Goal: Task Accomplishment & Management: Manage account settings

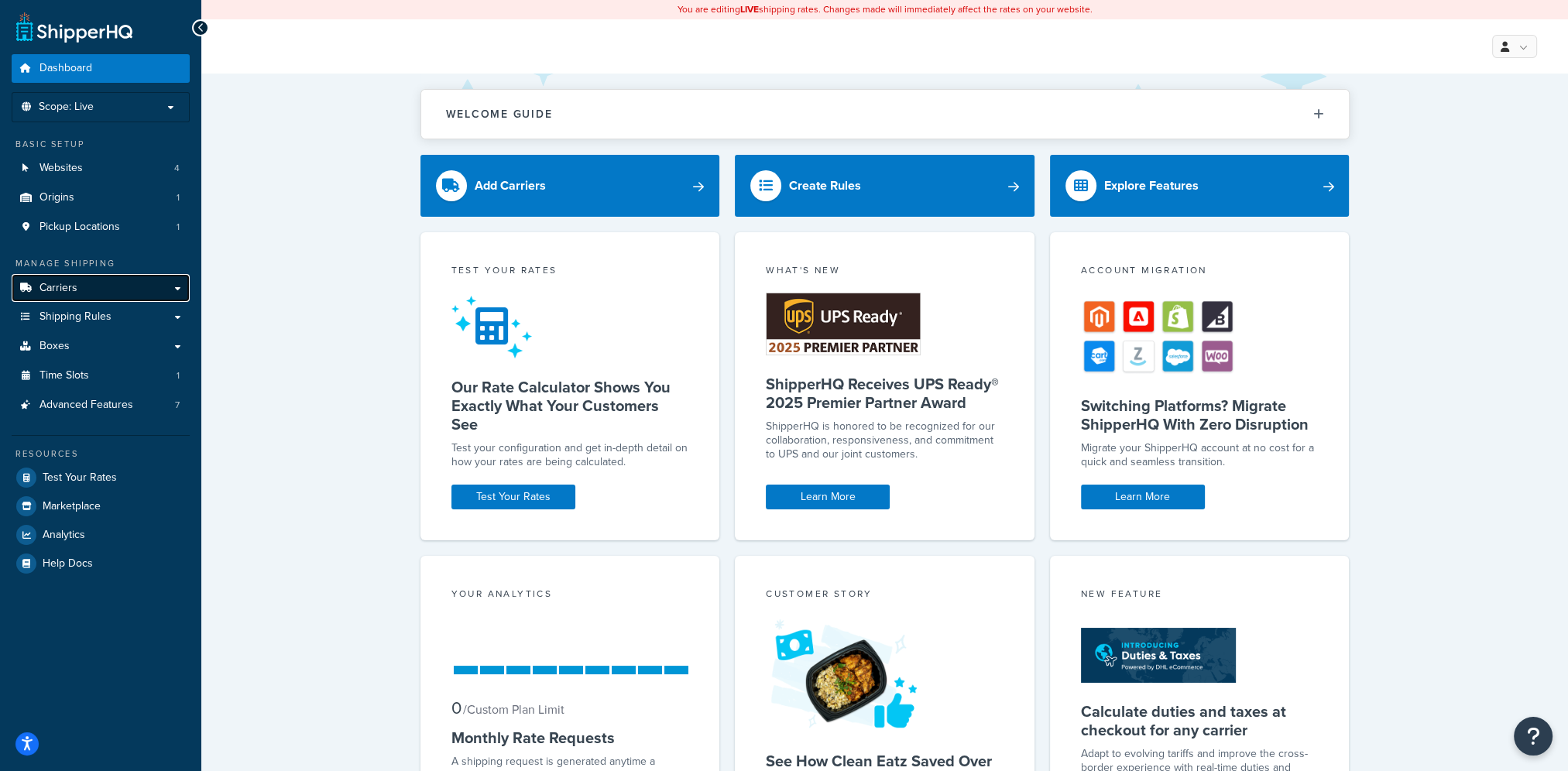
click at [89, 289] on link "Carriers" at bounding box center [101, 288] width 178 height 28
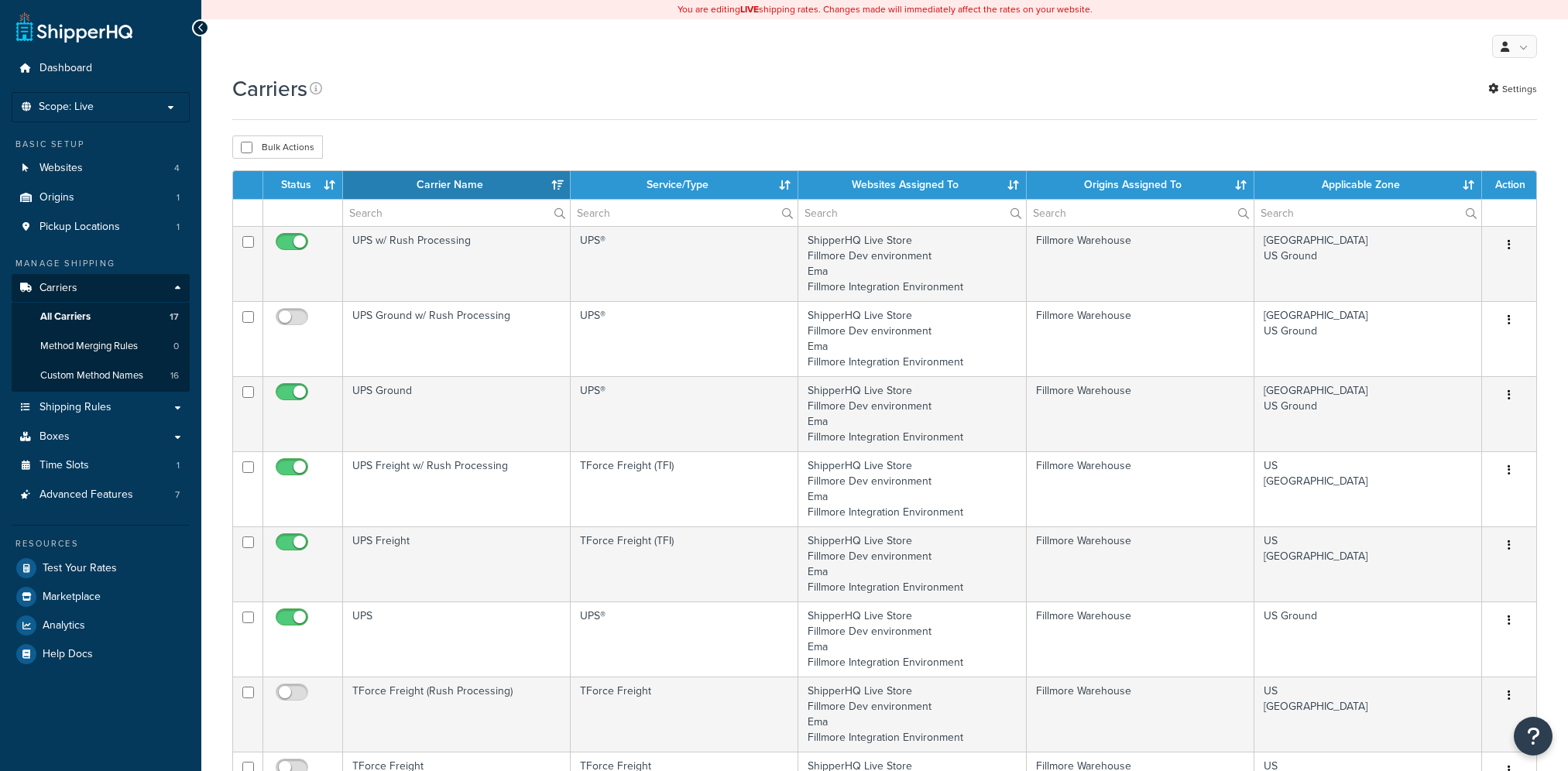
select select "15"
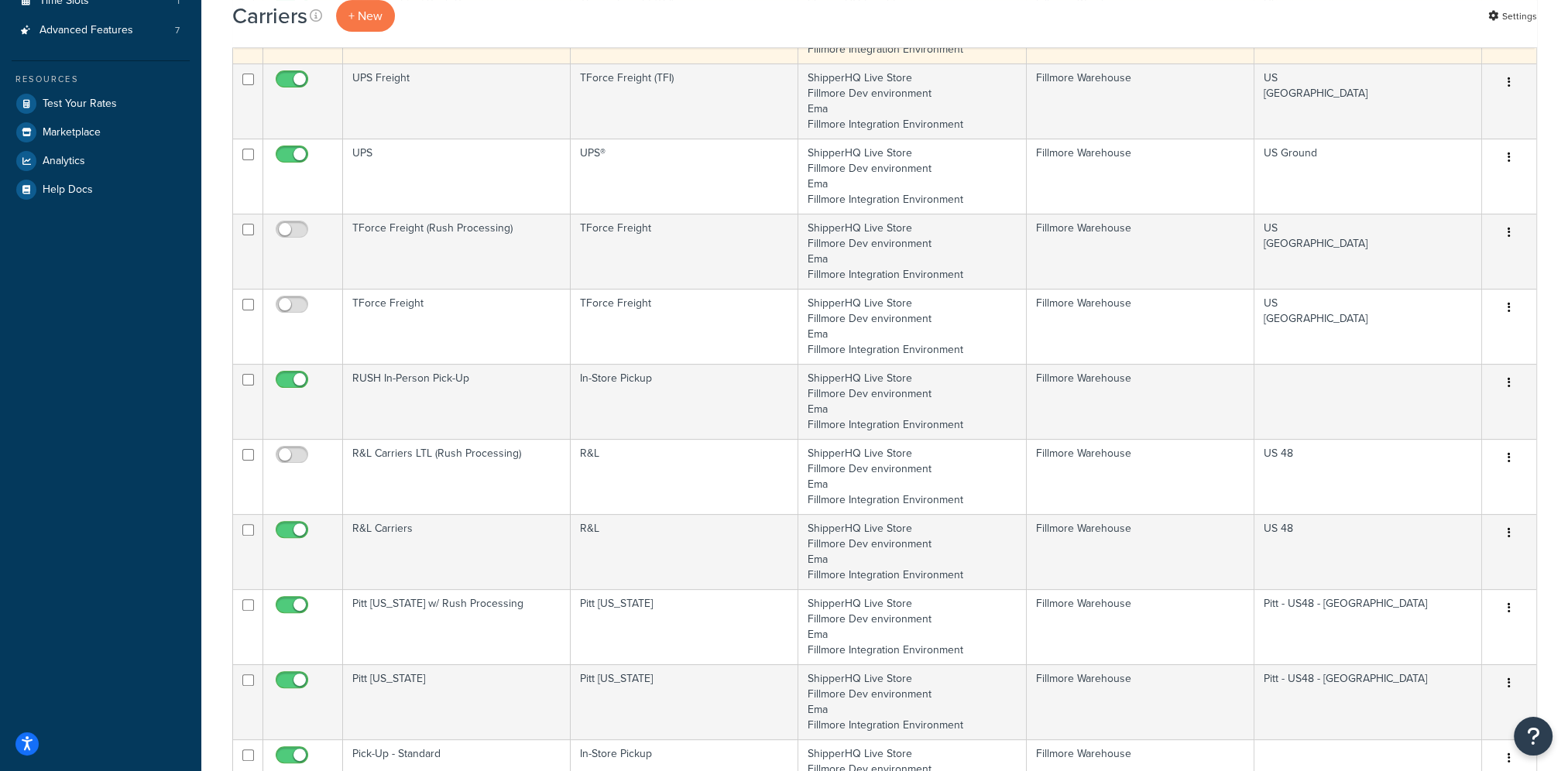
scroll to position [542, 0]
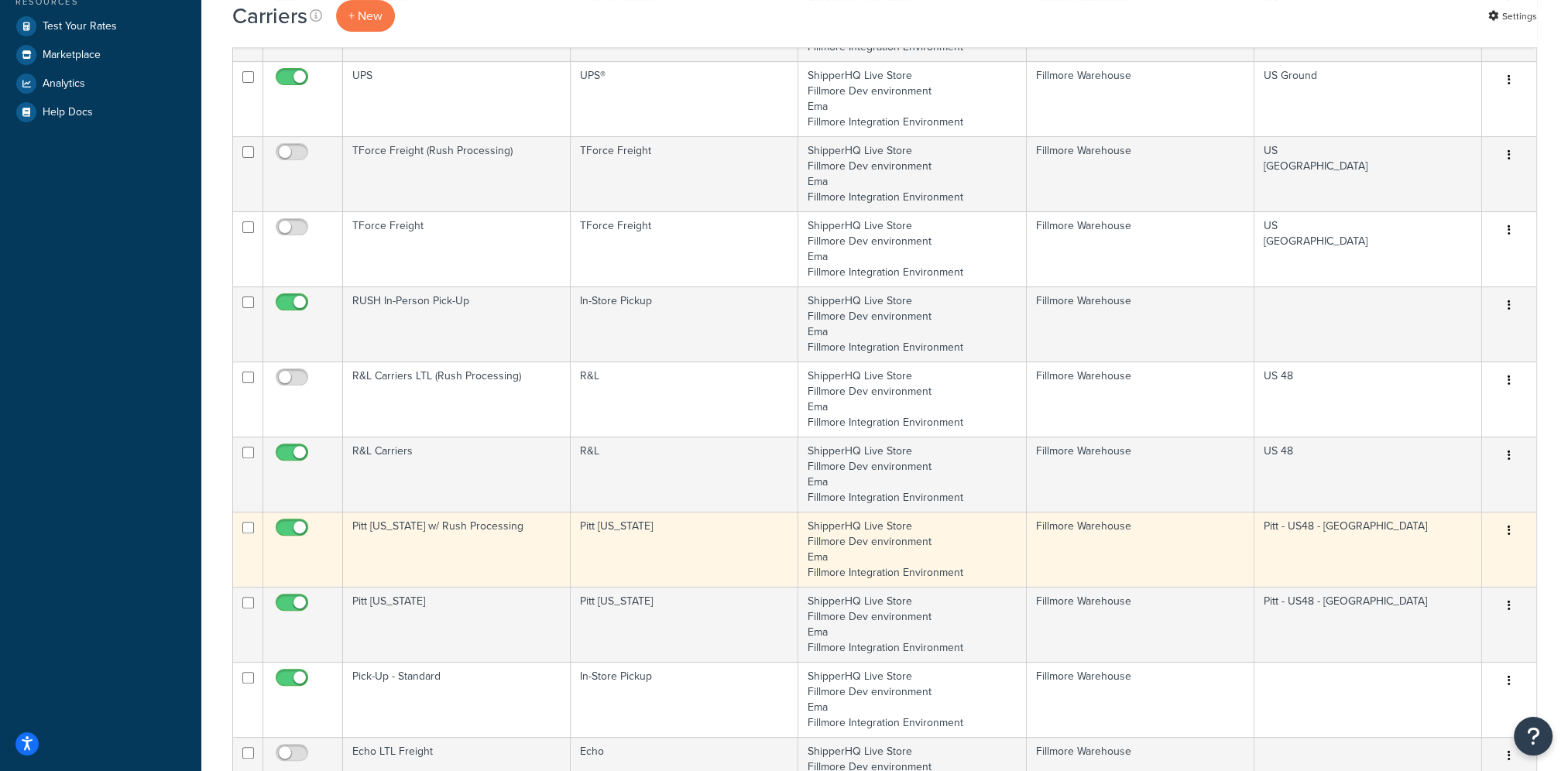
click at [1511, 528] on button "button" at bounding box center [1509, 531] width 22 height 25
click at [1493, 554] on link "Edit" at bounding box center [1445, 559] width 122 height 32
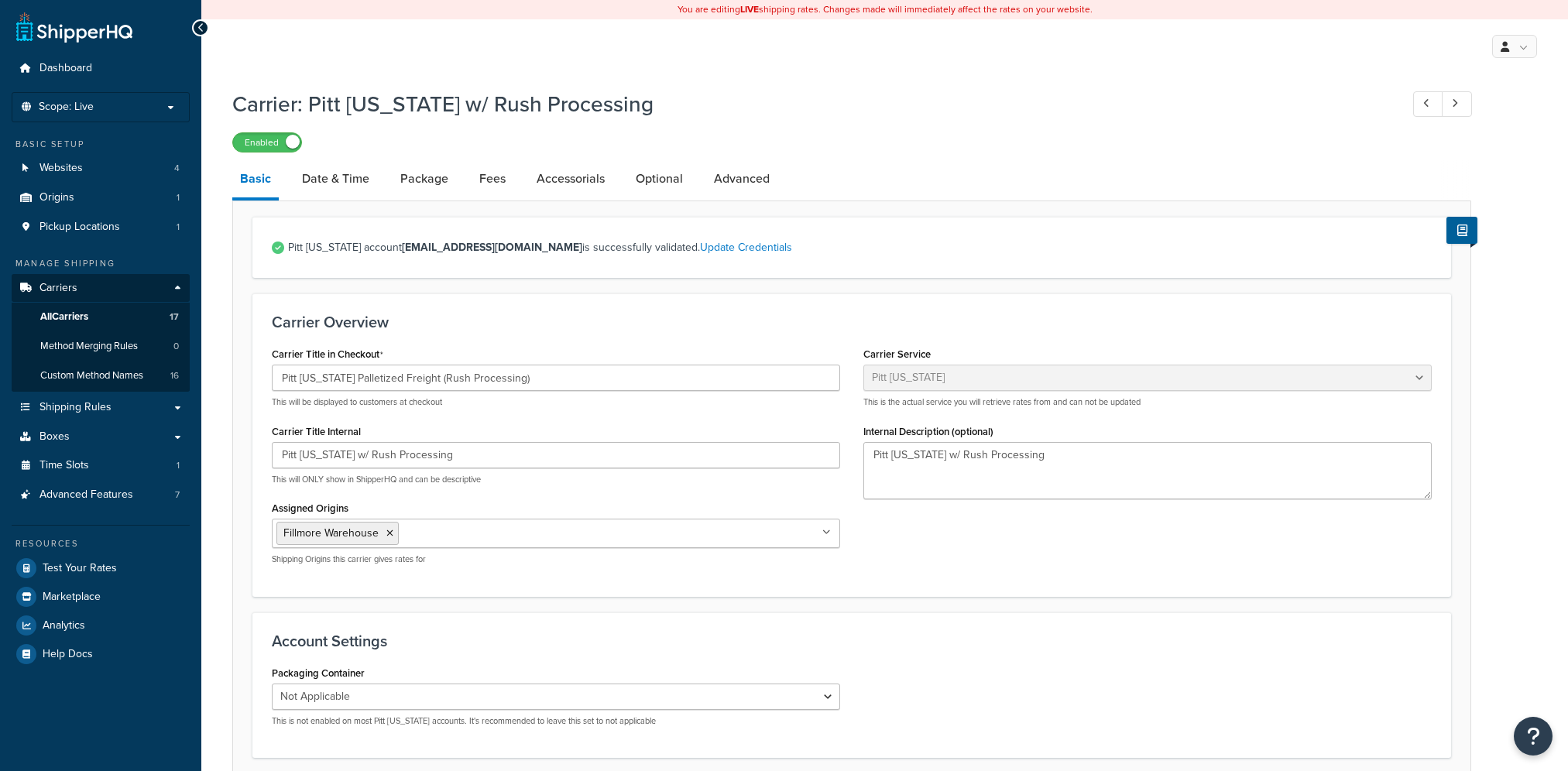
select select "pittOhioFreight"
click at [330, 185] on link "Date & Time" at bounding box center [336, 179] width 83 height 37
select select "yMd"
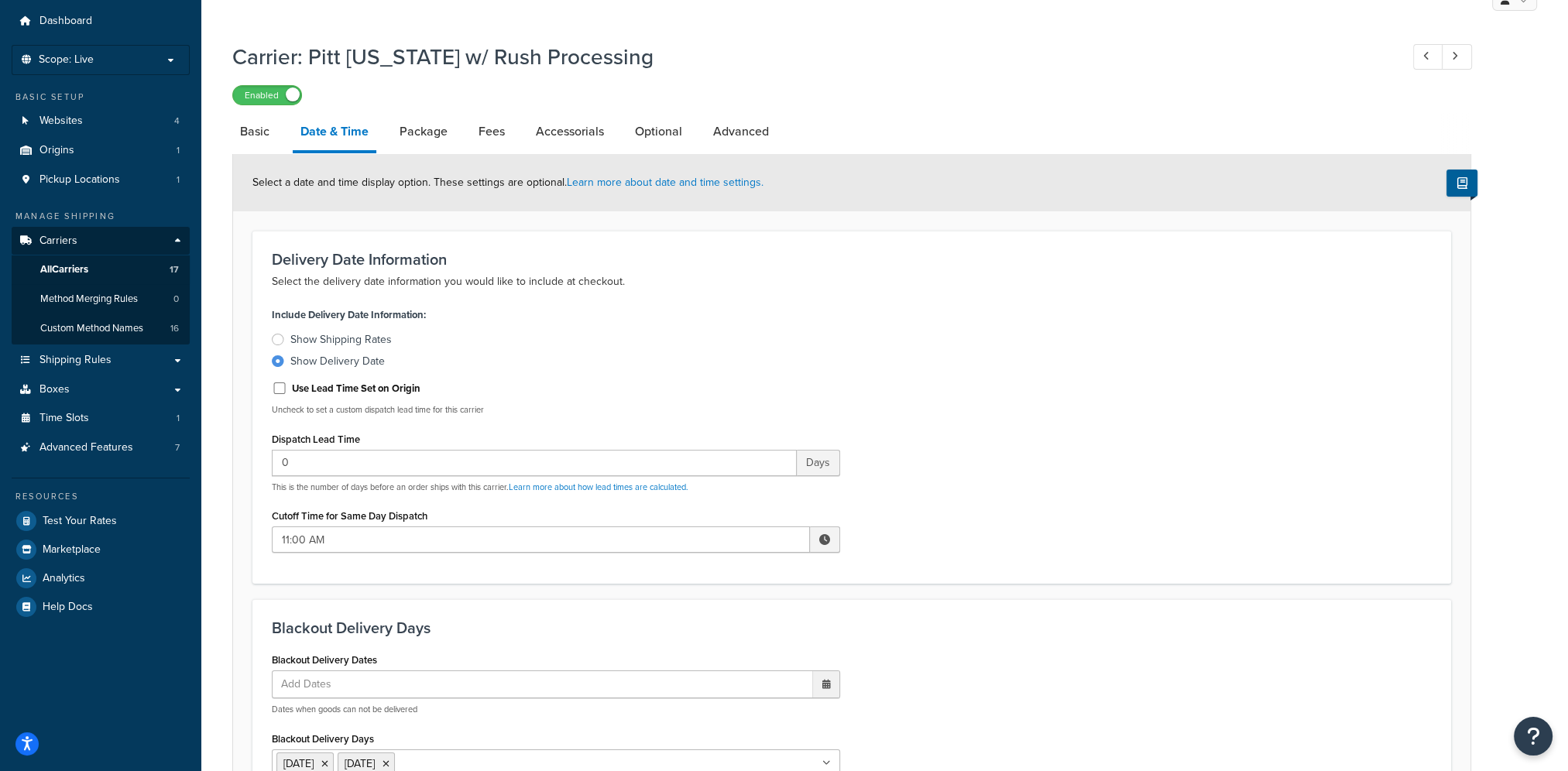
scroll to position [16, 0]
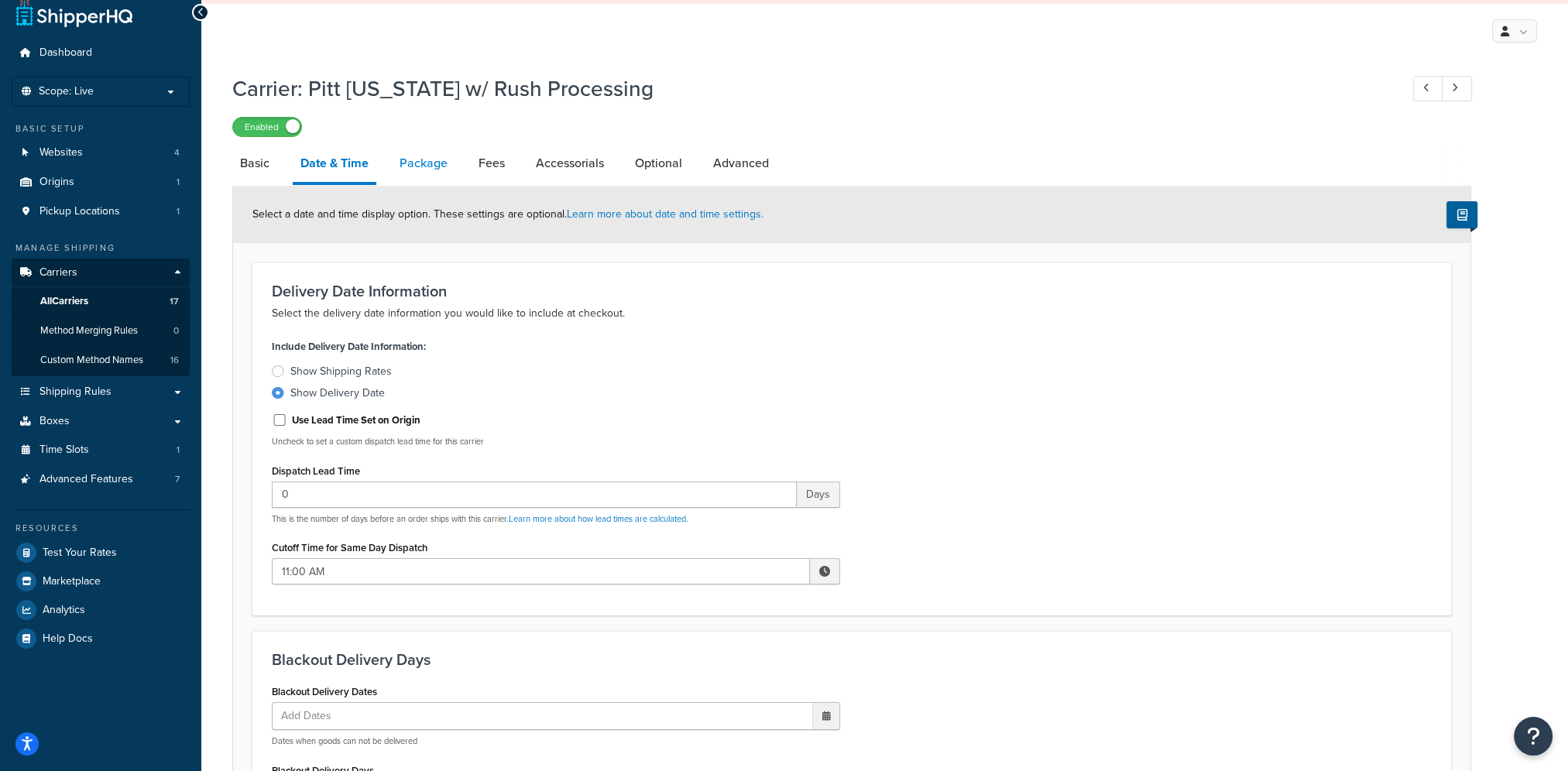
click at [413, 166] on link "Package" at bounding box center [423, 163] width 63 height 37
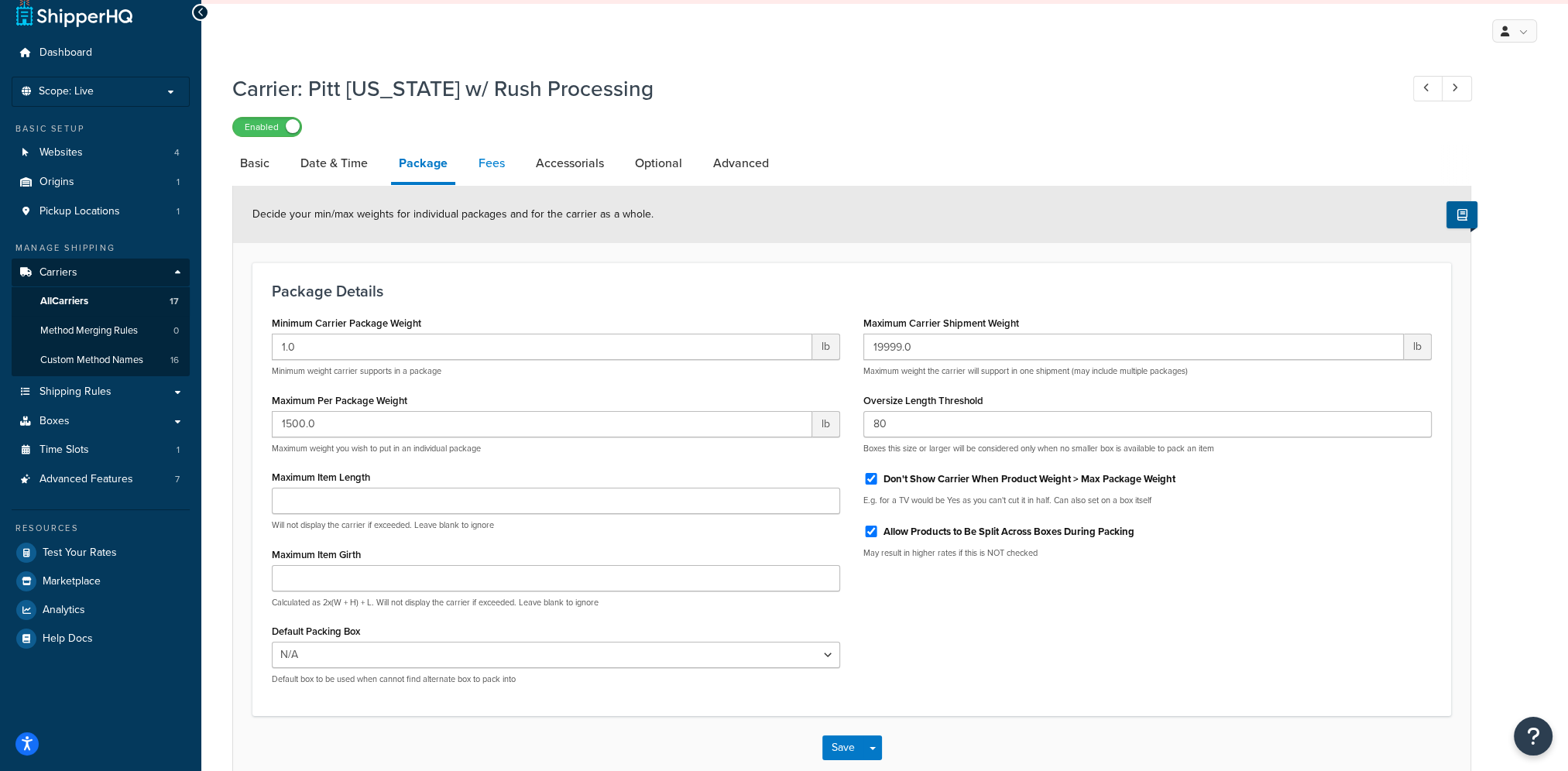
click at [487, 167] on link "Fees" at bounding box center [492, 163] width 42 height 37
select select "AFTER"
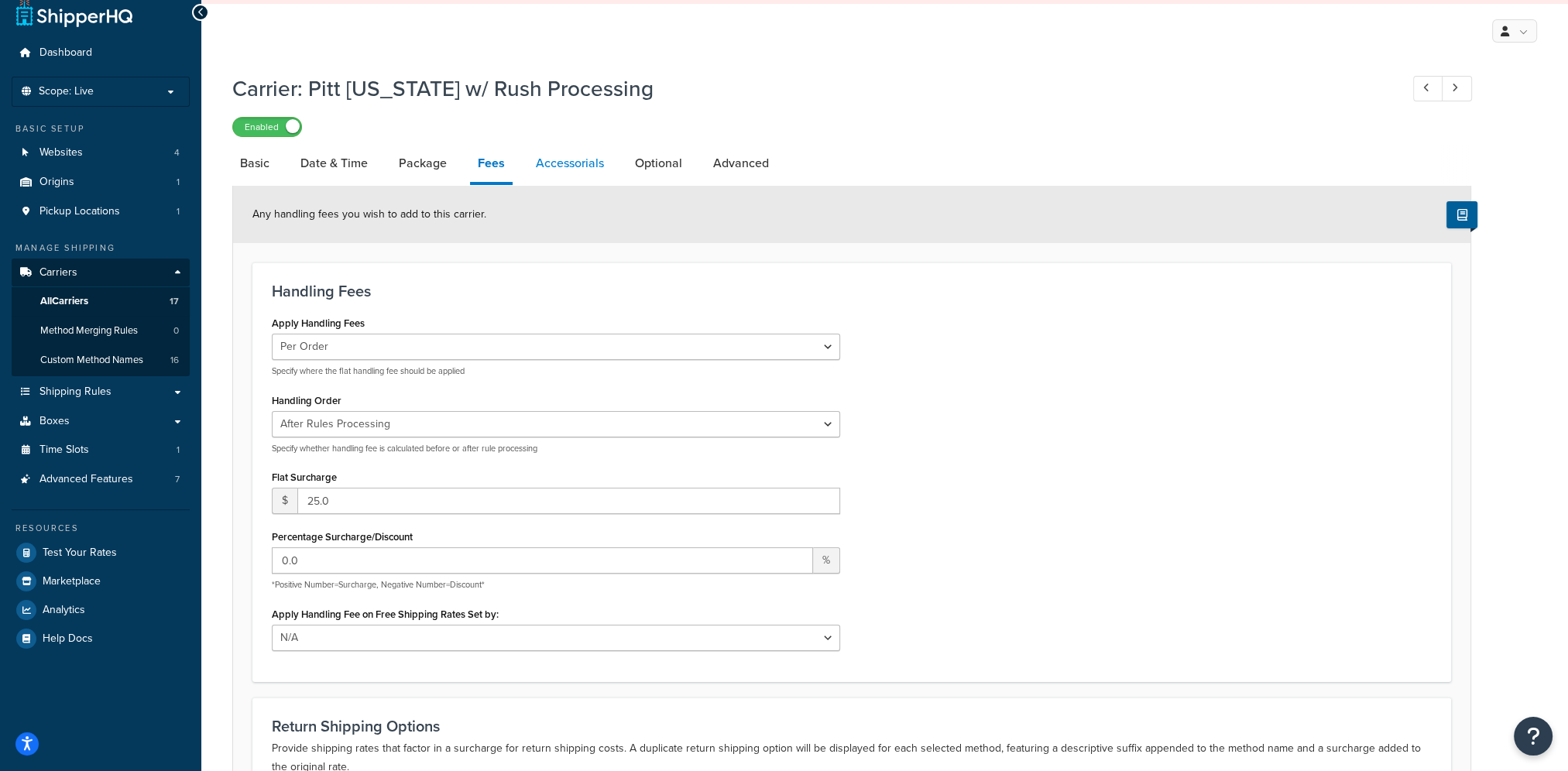
click at [552, 171] on link "Accessorials" at bounding box center [569, 163] width 84 height 37
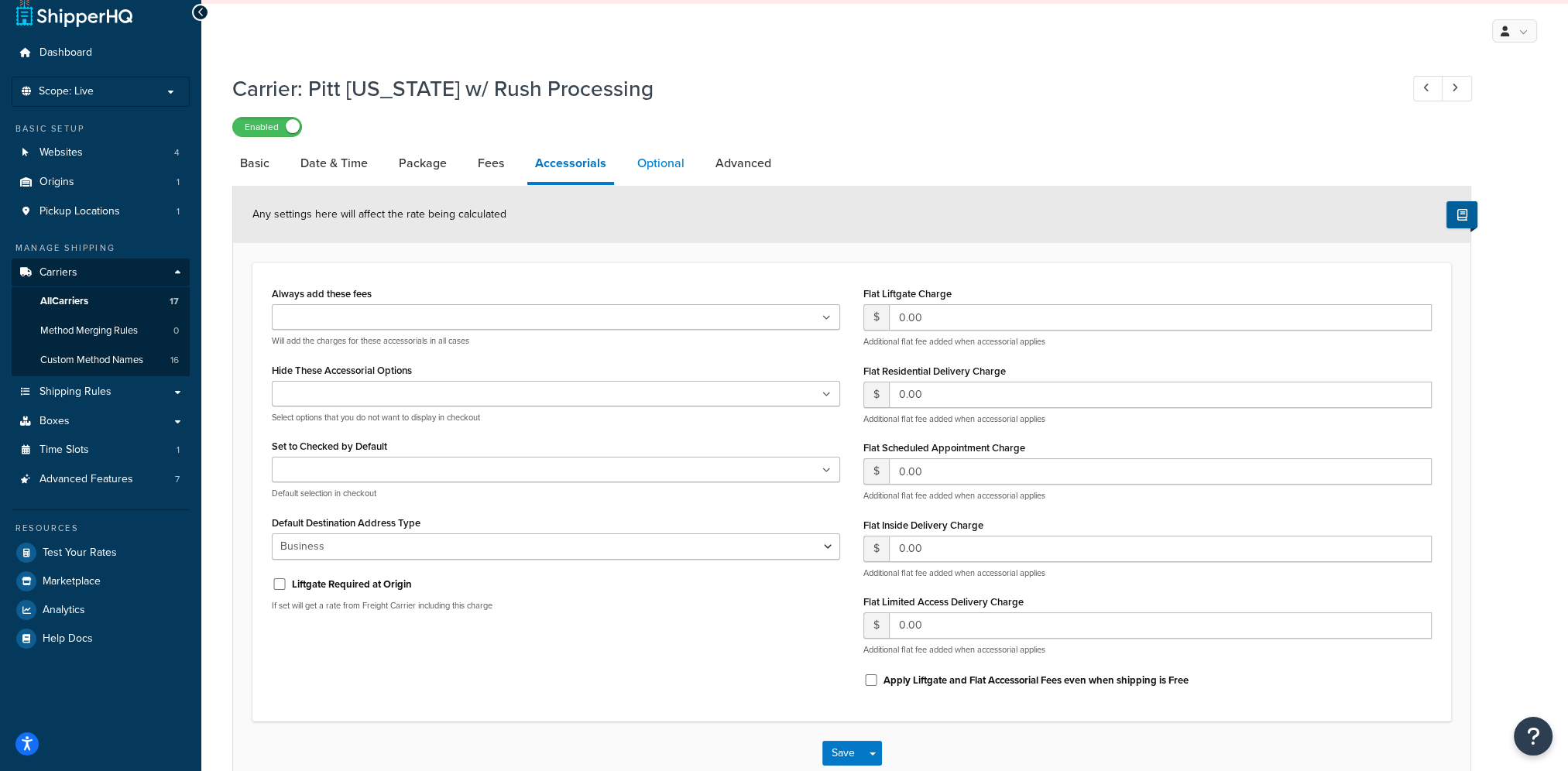
click at [661, 160] on link "Optional" at bounding box center [661, 163] width 62 height 37
select select "70"
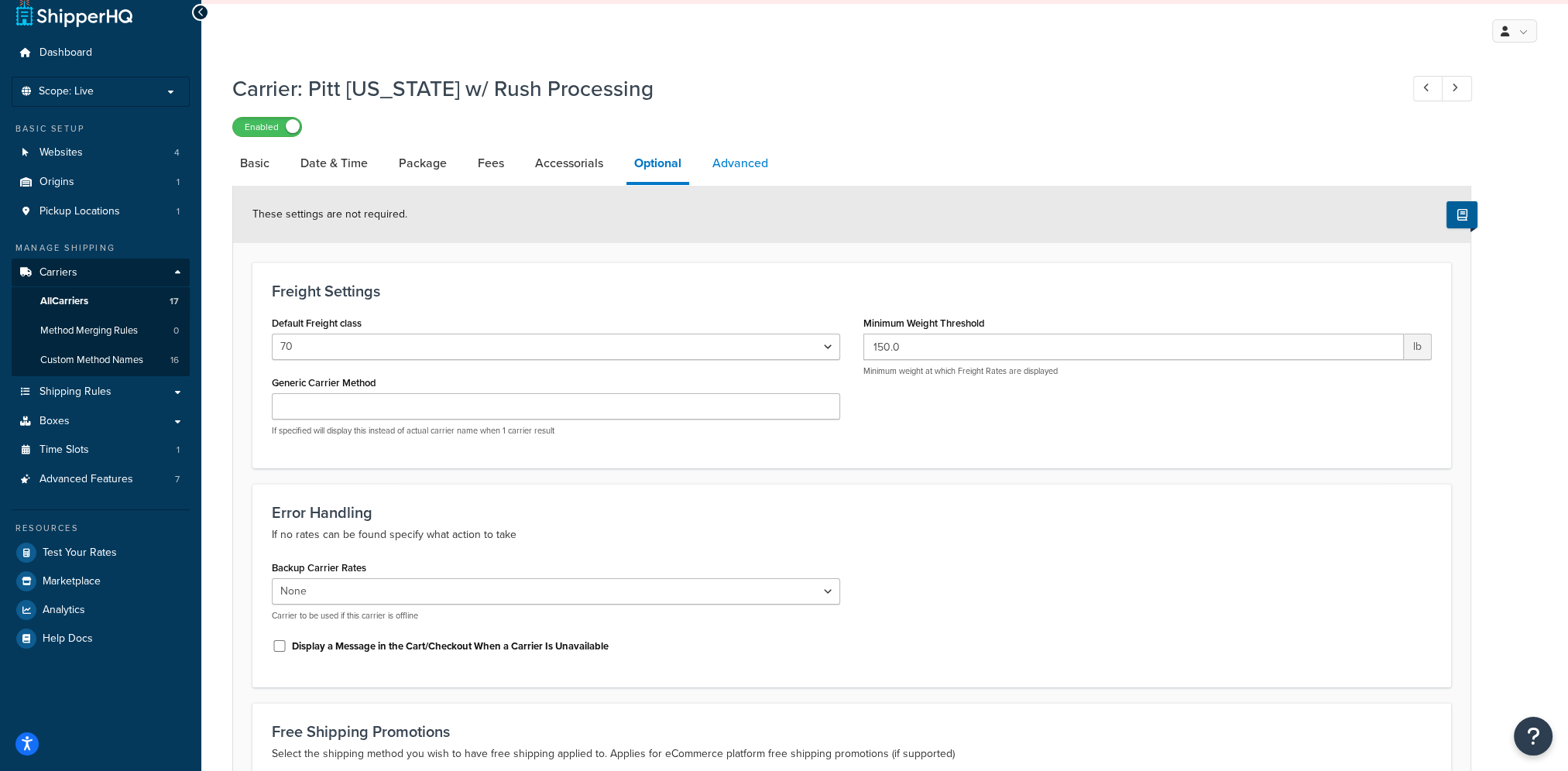
click at [728, 161] on link "Advanced" at bounding box center [741, 163] width 72 height 37
select select "false"
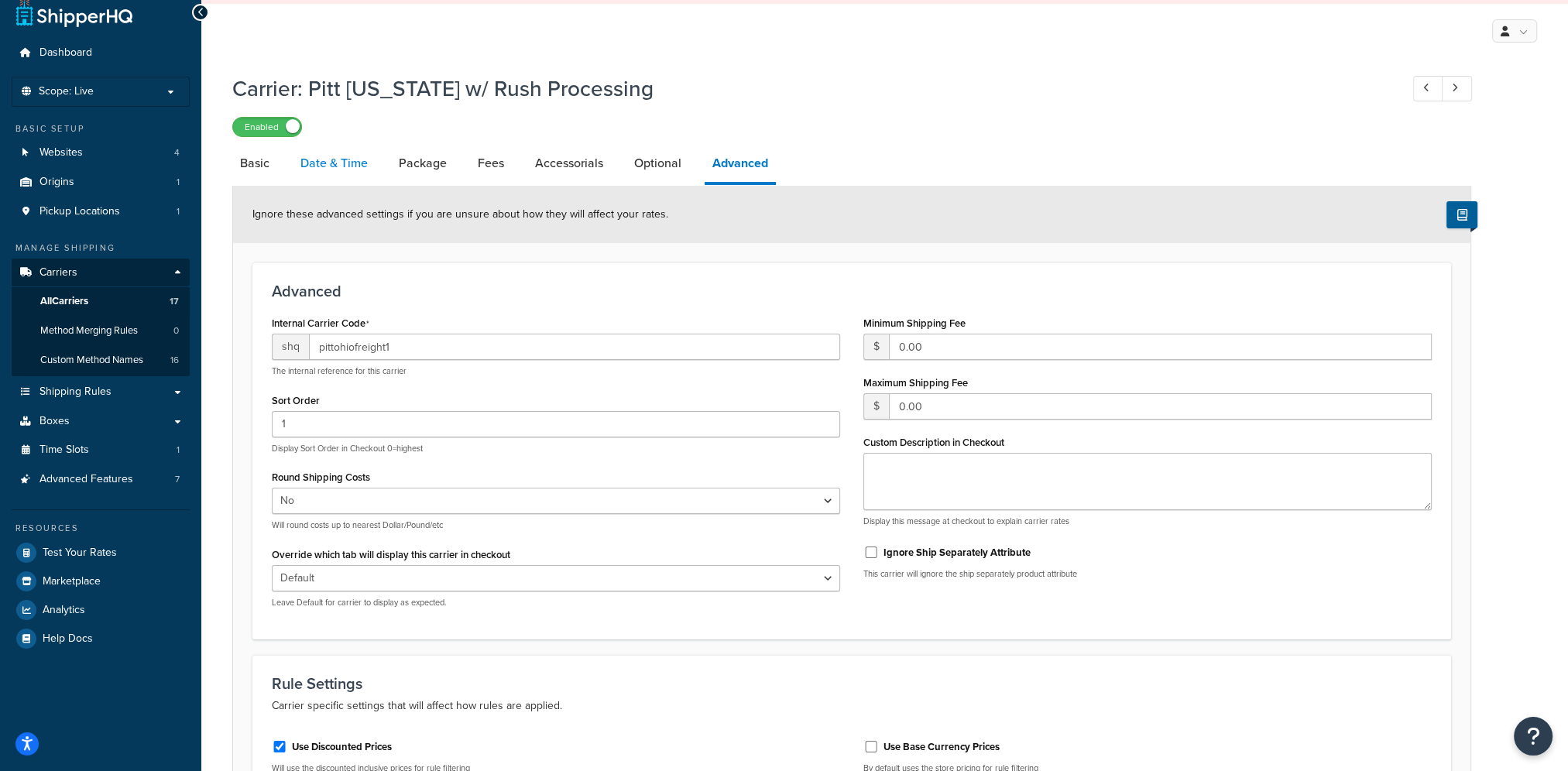
click at [304, 158] on link "Date & Time" at bounding box center [334, 163] width 83 height 37
select select "yMd"
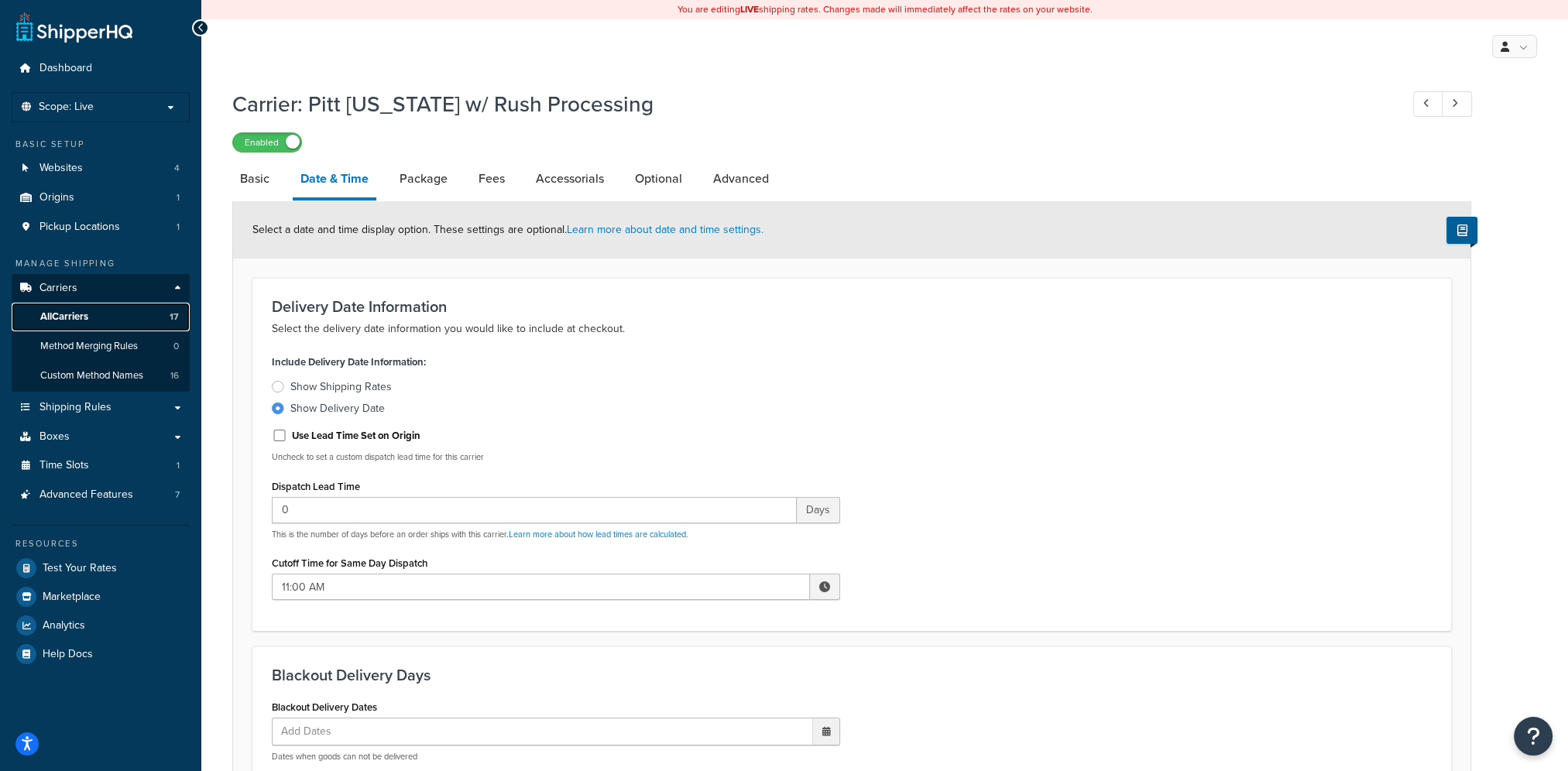
click at [129, 319] on link "All Carriers 17" at bounding box center [101, 317] width 178 height 28
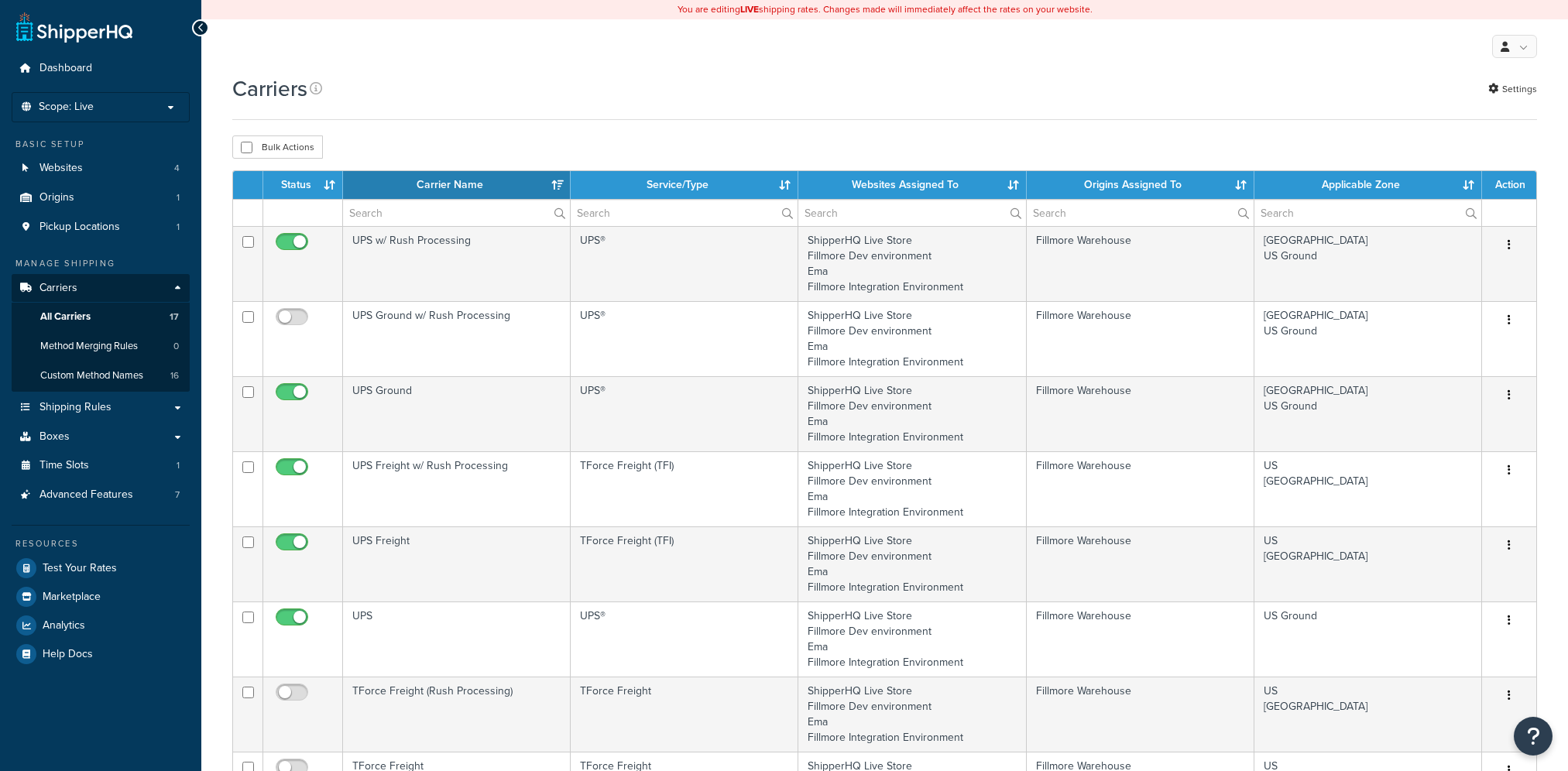
select select "15"
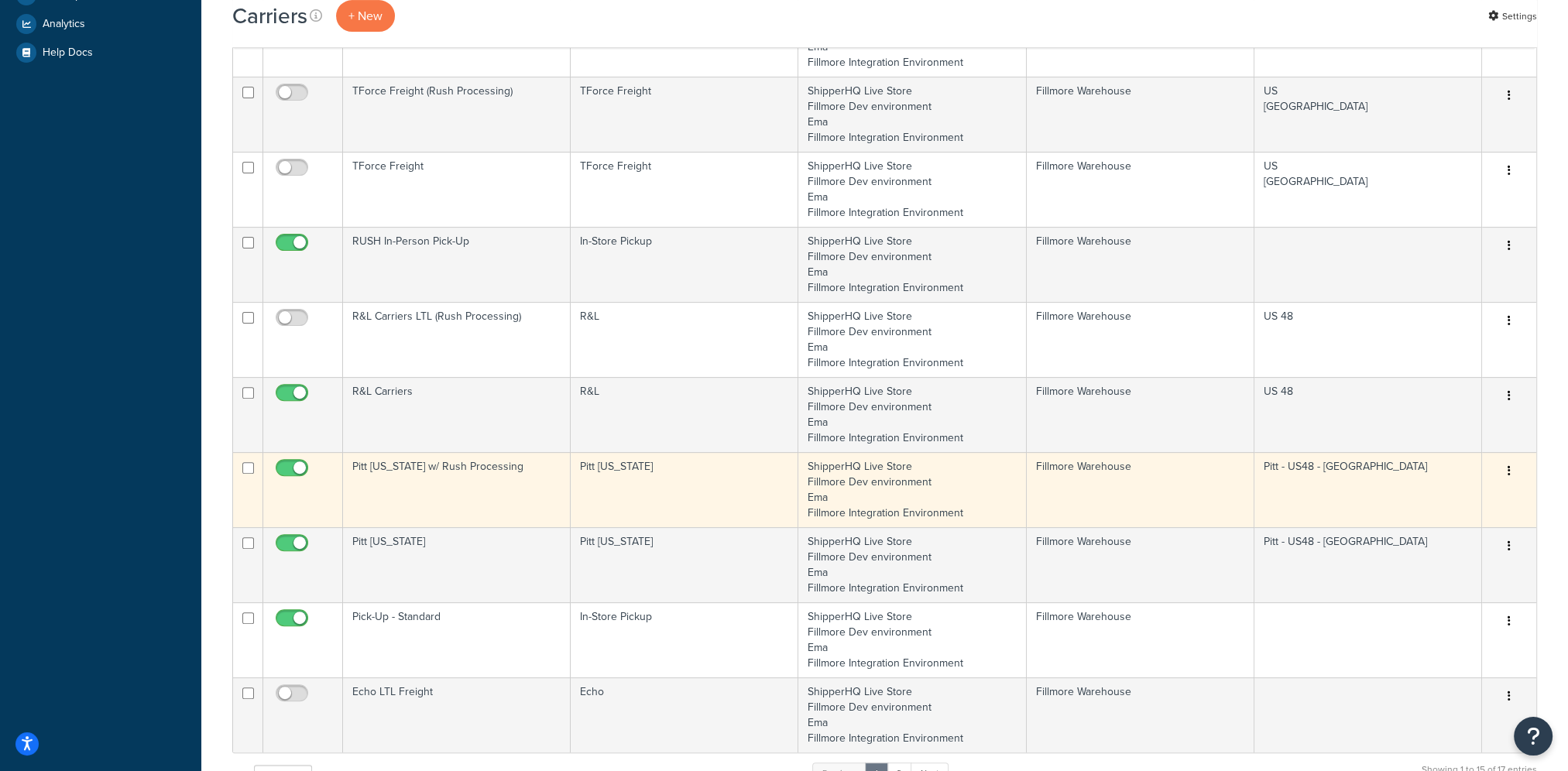
scroll to position [620, 0]
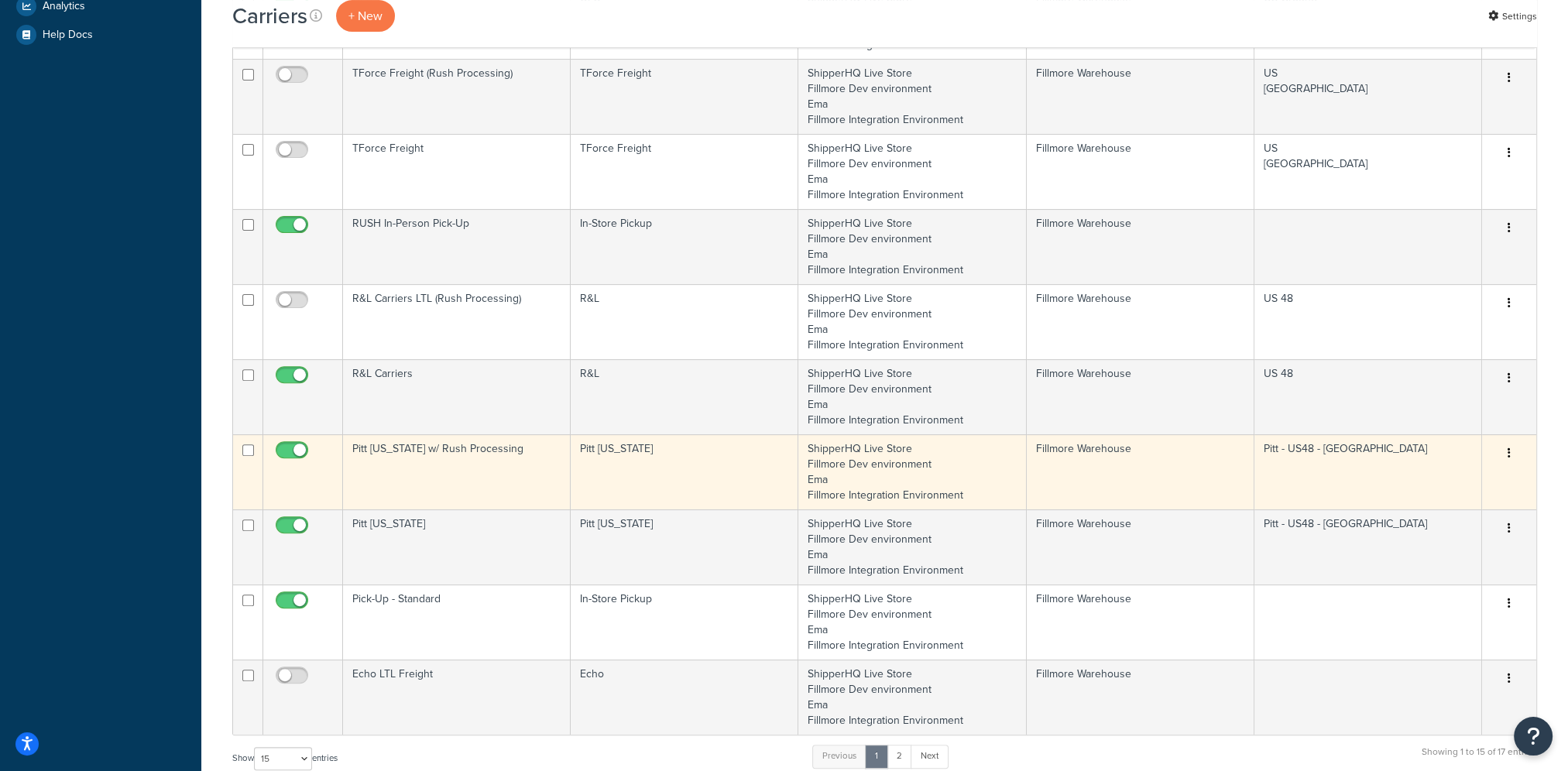
click at [299, 447] on input "checkbox" at bounding box center [294, 453] width 42 height 19
checkbox input "false"
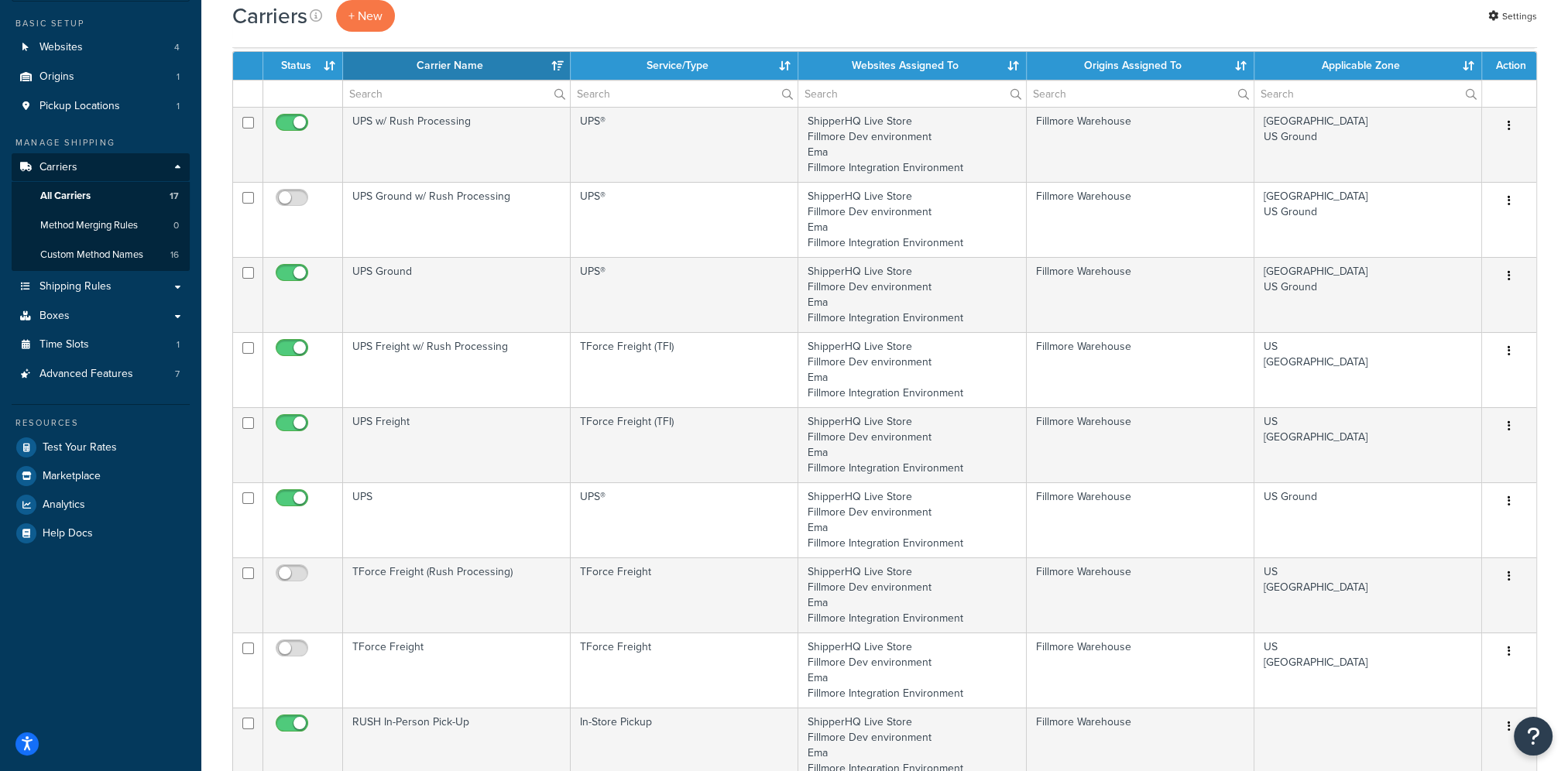
scroll to position [0, 0]
